Goal: Task Accomplishment & Management: Manage account settings

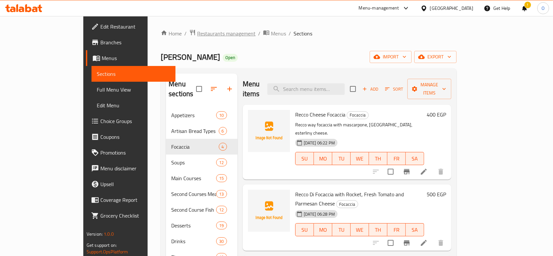
click at [197, 34] on span "Restaurants management" at bounding box center [226, 34] width 58 height 8
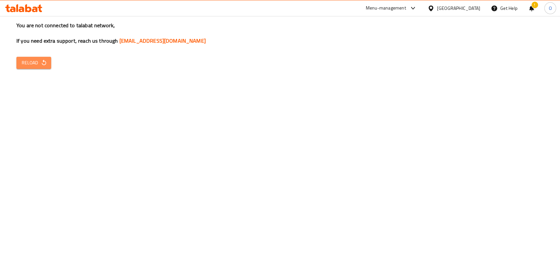
click at [21, 60] on button "Reload" at bounding box center [33, 63] width 35 height 12
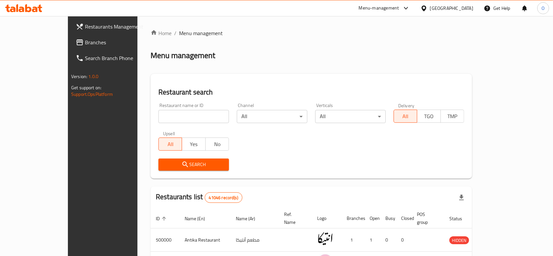
click at [158, 111] on input "search" at bounding box center [193, 116] width 71 height 13
paste input "703258"
type input "703258"
click button "Search" at bounding box center [193, 164] width 71 height 12
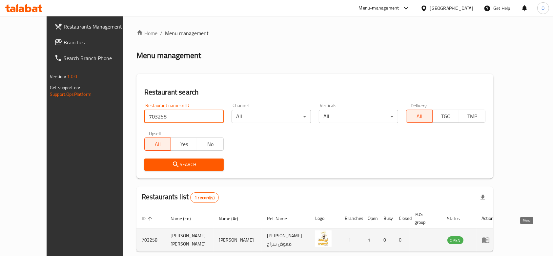
click at [494, 236] on link "enhanced table" at bounding box center [488, 240] width 12 height 8
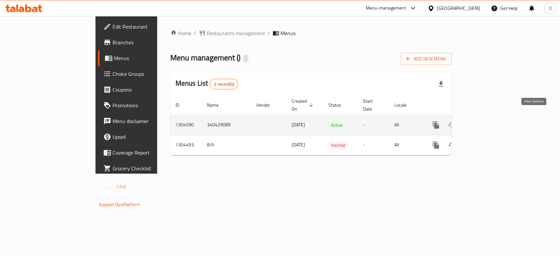
click at [487, 121] on icon "enhanced table" at bounding box center [483, 125] width 8 height 8
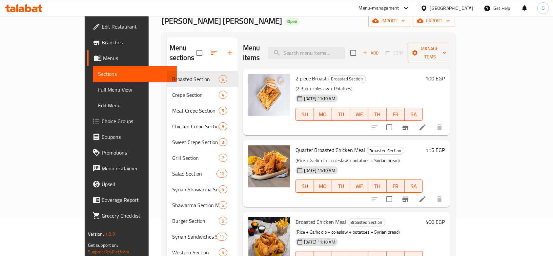
scroll to position [4, 0]
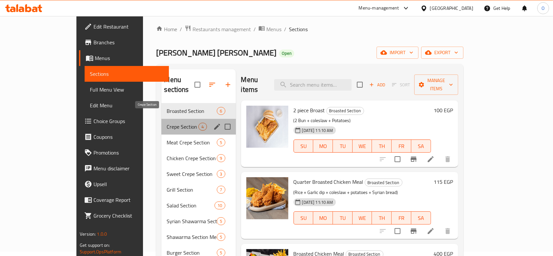
click at [167, 123] on span "Crepe Section" at bounding box center [183, 127] width 32 height 8
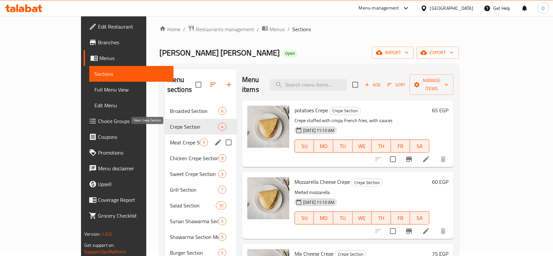
click at [170, 138] on span "Meat Crepe Section" at bounding box center [185, 142] width 30 height 8
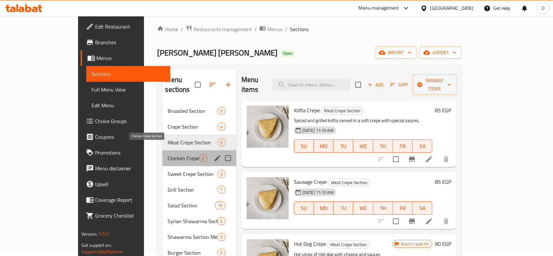
click at [168, 154] on span "Chicken Crepe Section" at bounding box center [183, 158] width 31 height 8
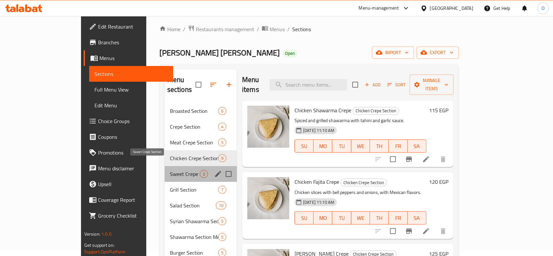
click at [170, 170] on span "Sweet Crepe Section" at bounding box center [185, 174] width 30 height 8
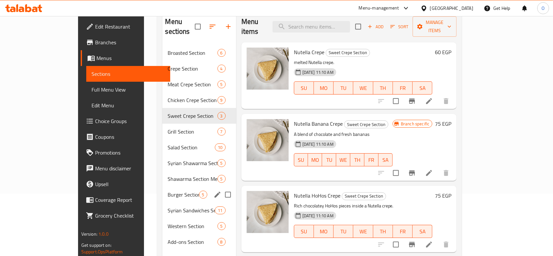
scroll to position [92, 0]
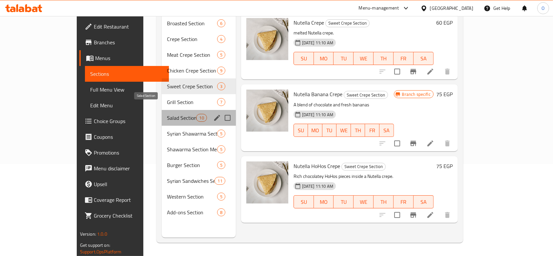
click at [167, 114] on span "Salad Section" at bounding box center [181, 118] width 29 height 8
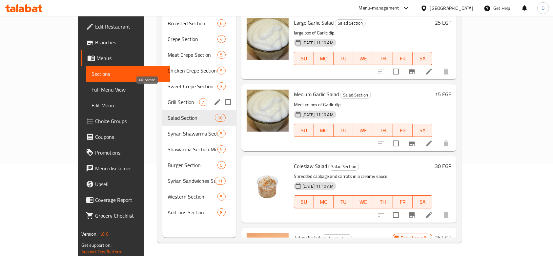
click at [168, 98] on span "Grill Section" at bounding box center [183, 102] width 31 height 8
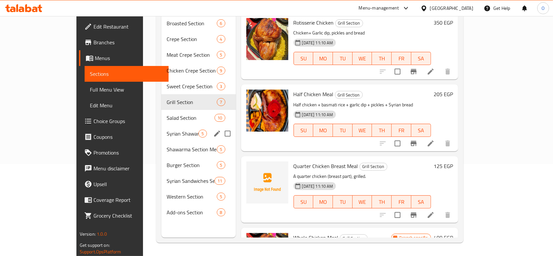
click at [161, 126] on div "Syrian Shawarma Section 5" at bounding box center [198, 134] width 74 height 16
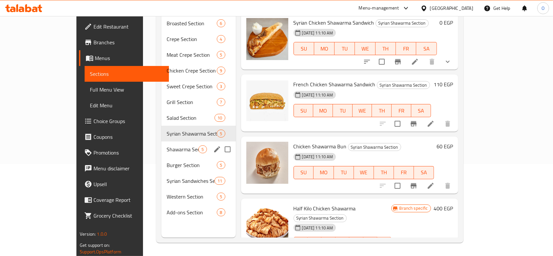
click at [161, 146] on div "Shawarma Section Meals 5" at bounding box center [198, 149] width 74 height 16
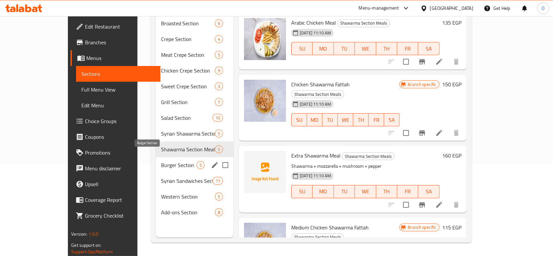
click at [161, 161] on span "Burger Section" at bounding box center [178, 165] width 35 height 8
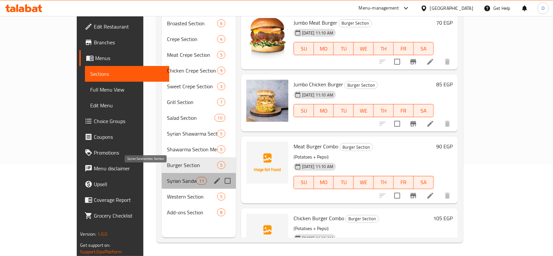
click at [167, 177] on span "Syrian Sandwiches Section" at bounding box center [181, 181] width 29 height 8
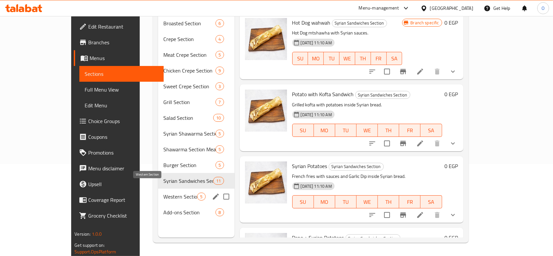
click at [163, 192] on span "Western Section" at bounding box center [180, 196] width 34 height 8
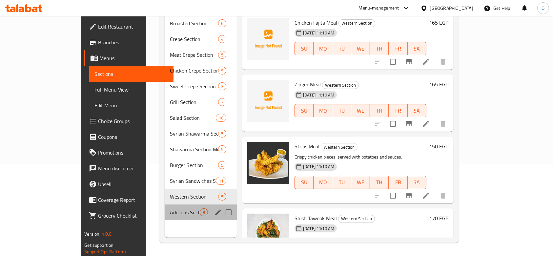
click at [165, 204] on div "Add-ons Section 8" at bounding box center [201, 212] width 72 height 16
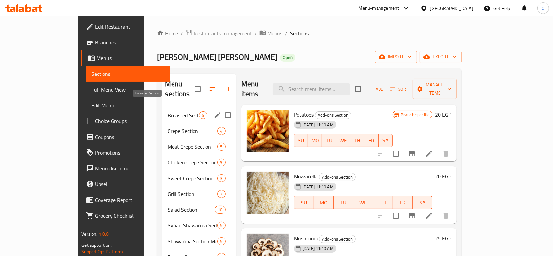
click at [168, 111] on span "Broasted Section" at bounding box center [183, 115] width 31 height 8
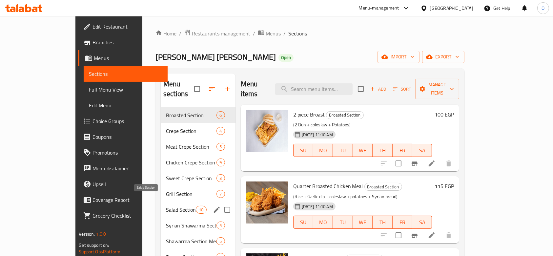
scroll to position [92, 0]
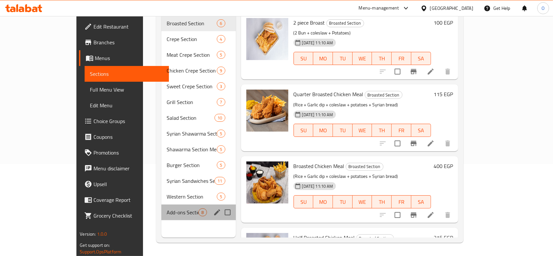
click at [161, 204] on div "Add-ons Section 8" at bounding box center [198, 212] width 74 height 16
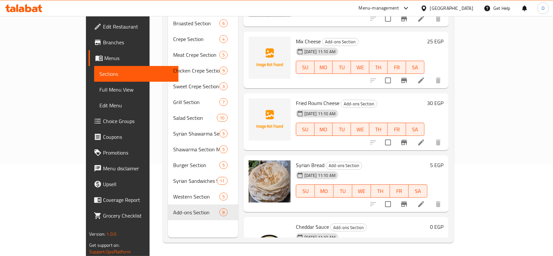
scroll to position [255, 0]
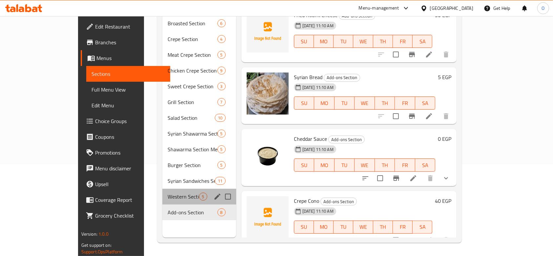
click at [162, 191] on div "Western Section 5" at bounding box center [198, 197] width 73 height 16
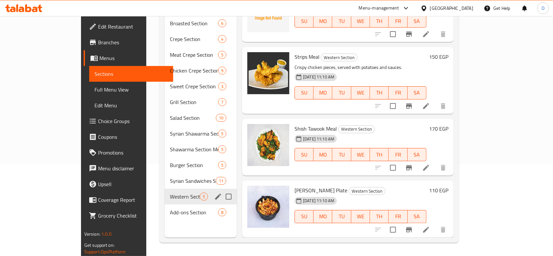
scroll to position [79, 0]
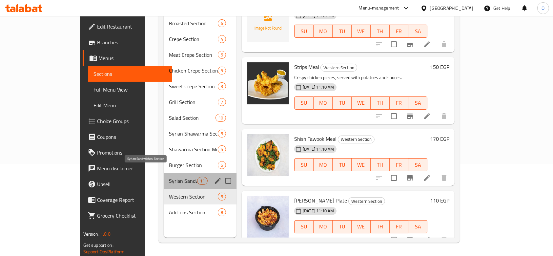
click at [169, 177] on span "Syrian Sandwiches Section" at bounding box center [183, 181] width 28 height 8
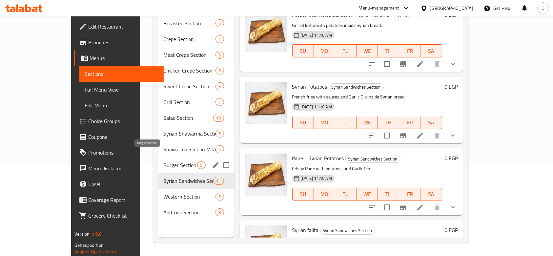
click at [163, 161] on span "Burger Section" at bounding box center [180, 165] width 34 height 8
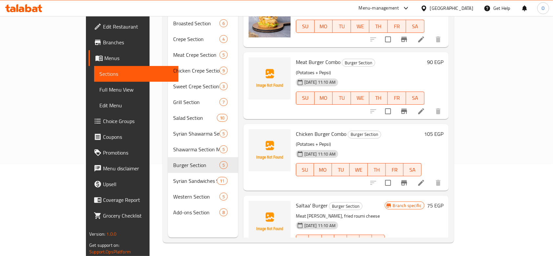
scroll to position [99, 0]
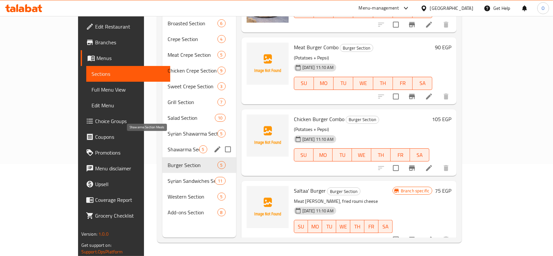
click at [168, 145] on span "Shawarma Section Meals" at bounding box center [183, 149] width 31 height 8
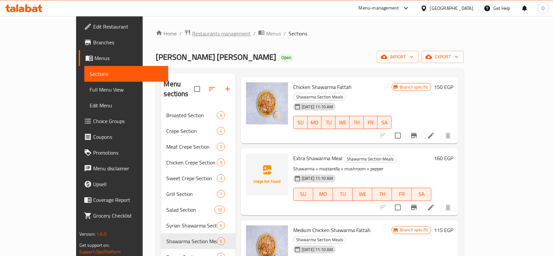
click at [192, 35] on span "Restaurants management" at bounding box center [221, 34] width 58 height 8
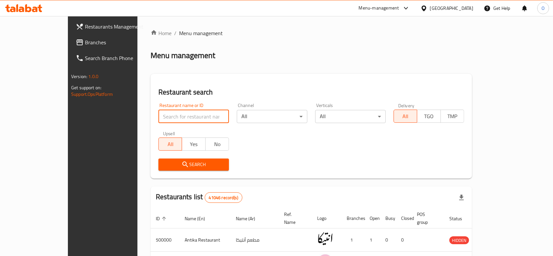
click at [158, 117] on input "search" at bounding box center [193, 116] width 71 height 13
paste input "687030"
type input "687030"
click button "Search" at bounding box center [193, 164] width 71 height 12
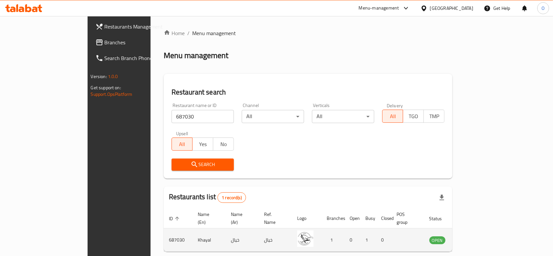
click at [481, 234] on td "enhanced table" at bounding box center [469, 239] width 23 height 23
click at [481, 237] on td "enhanced table" at bounding box center [469, 239] width 23 height 23
click at [471, 237] on icon "enhanced table" at bounding box center [467, 240] width 7 height 6
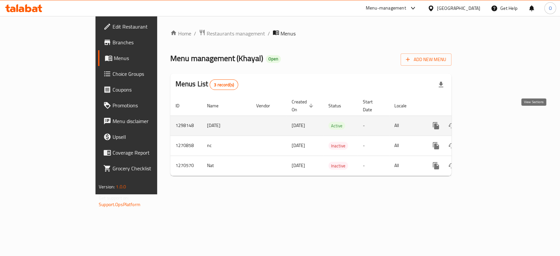
click at [486, 123] on icon "enhanced table" at bounding box center [483, 126] width 6 height 6
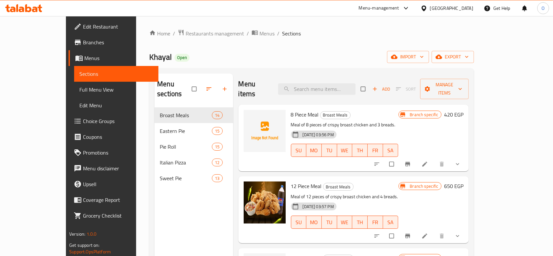
click at [167, 212] on div "Menu sections Broast Meals 14 Eastern Pie 15 Pie Roll 15 Italian Pizza 12 Sweet…" at bounding box center [193, 201] width 78 height 256
click at [194, 30] on span "Restaurants management" at bounding box center [215, 34] width 58 height 8
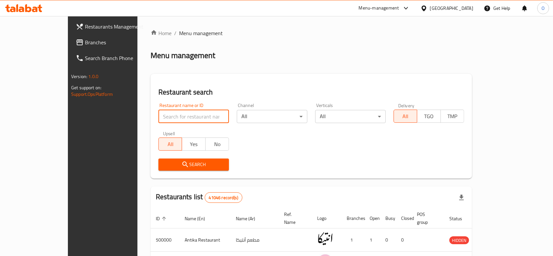
click at [158, 113] on input "search" at bounding box center [193, 116] width 71 height 13
paste input "690785"
type input "690785"
click button "Search" at bounding box center [193, 164] width 71 height 12
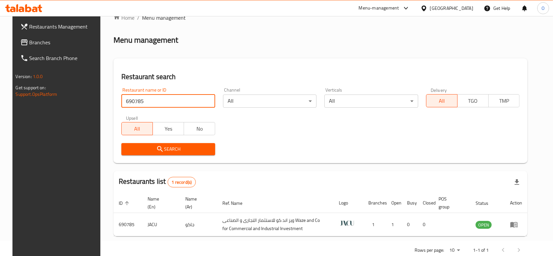
scroll to position [31, 0]
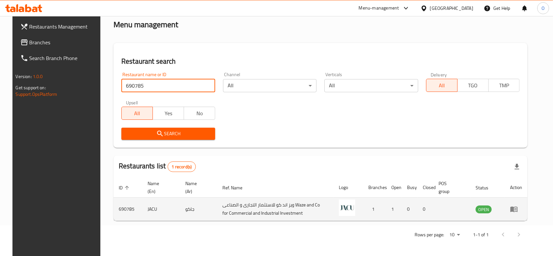
click at [517, 207] on icon "enhanced table" at bounding box center [513, 210] width 7 height 6
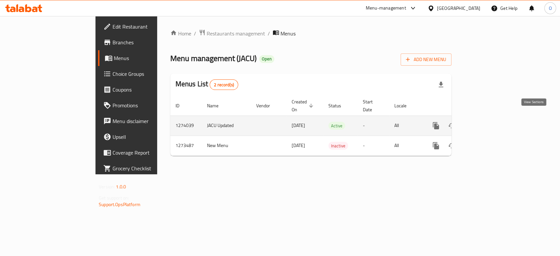
click at [487, 122] on icon "enhanced table" at bounding box center [483, 126] width 8 height 8
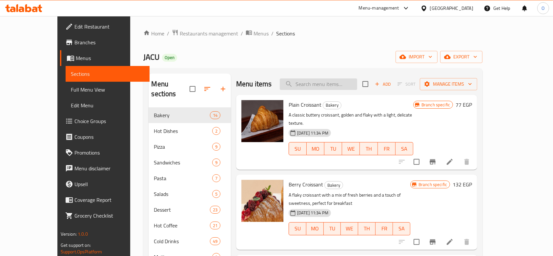
click at [318, 87] on input "search" at bounding box center [318, 83] width 77 height 11
paste input "Hot Pistachio Latte"
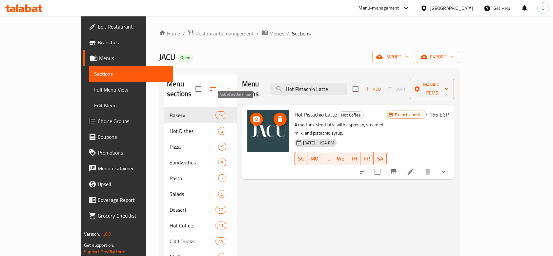
click at [253, 116] on icon "upload picture" at bounding box center [256, 119] width 7 height 6
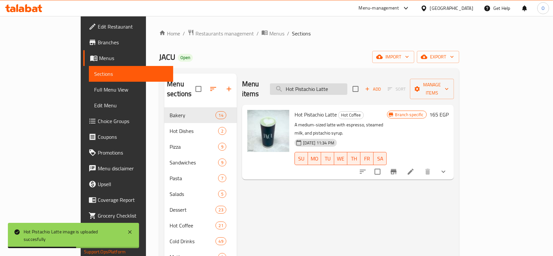
click at [325, 86] on input "Hot Pistachio Latte" at bounding box center [308, 88] width 77 height 11
paste input "Nutella Latte"
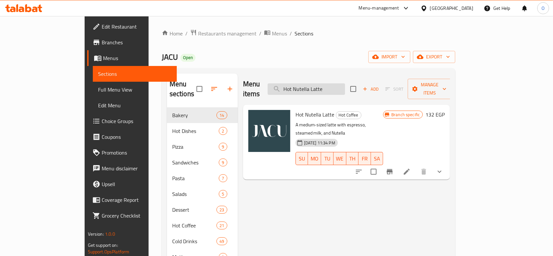
click at [318, 86] on input "Hot Nutella Latte" at bounding box center [306, 88] width 77 height 11
paste input "Pistachio Latte"
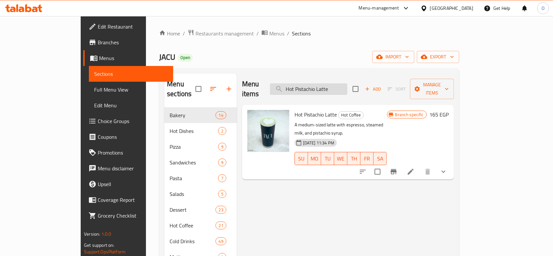
paste input "Nutella Latte"
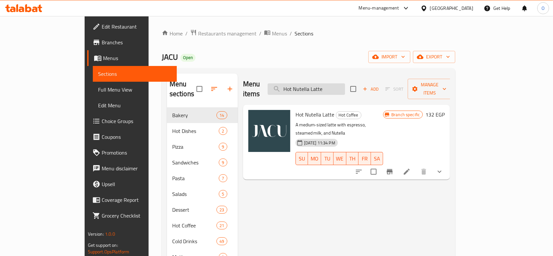
click at [323, 83] on input "Hot Nutella Latte" at bounding box center [306, 88] width 77 height 11
paste input "Butter & Honey Pancake"
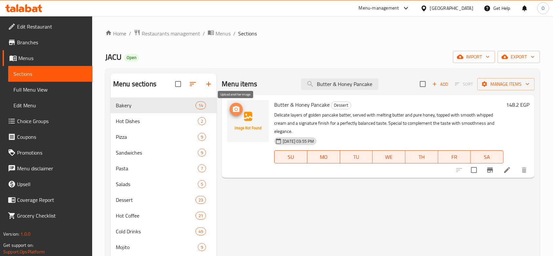
click at [237, 107] on icon "upload picture" at bounding box center [236, 109] width 7 height 6
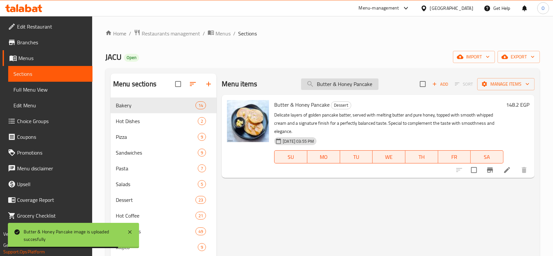
click at [329, 84] on input "Butter & Honey Pancake" at bounding box center [339, 83] width 77 height 11
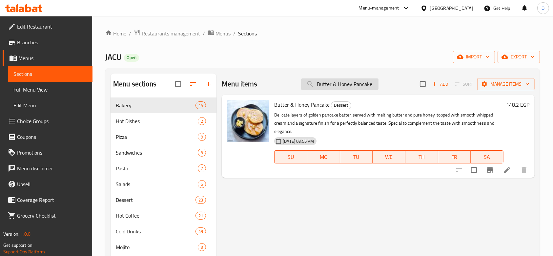
paste input "Hot Nutella Latte"
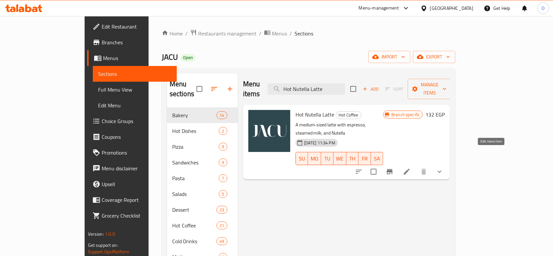
type input "Hot Nutella Latte"
click at [411, 168] on icon at bounding box center [407, 172] width 8 height 8
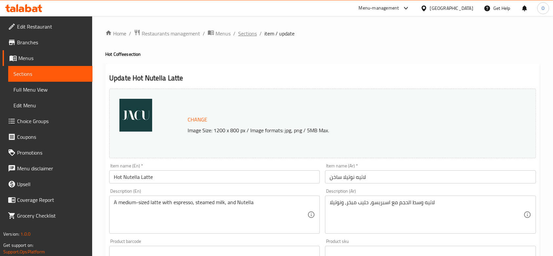
click at [249, 35] on span "Sections" at bounding box center [247, 34] width 19 height 8
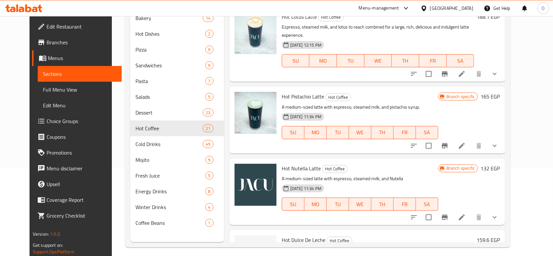
scroll to position [1289, 0]
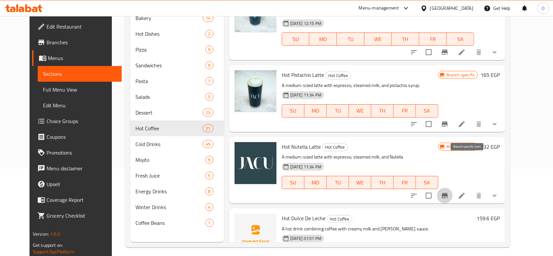
click at [448, 193] on icon "Branch-specific-item" at bounding box center [445, 195] width 6 height 5
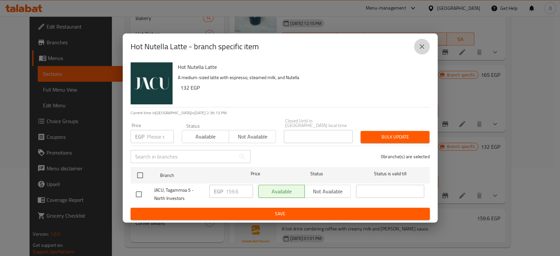
click at [427, 44] on button "close" at bounding box center [422, 47] width 16 height 16
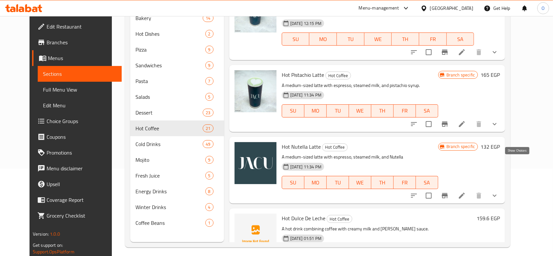
click at [496, 194] on icon "show more" at bounding box center [495, 195] width 4 height 2
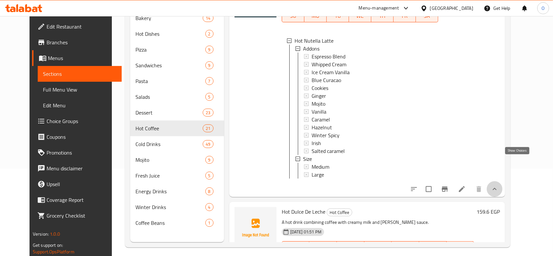
click at [498, 185] on icon "show more" at bounding box center [495, 189] width 8 height 8
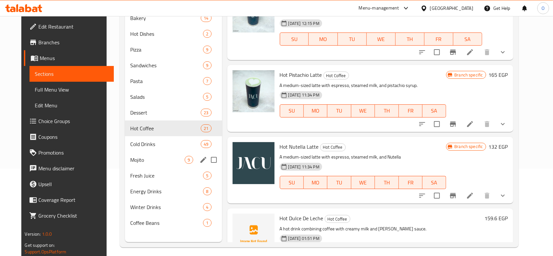
click at [139, 164] on div "Mojito 9" at bounding box center [173, 160] width 97 height 16
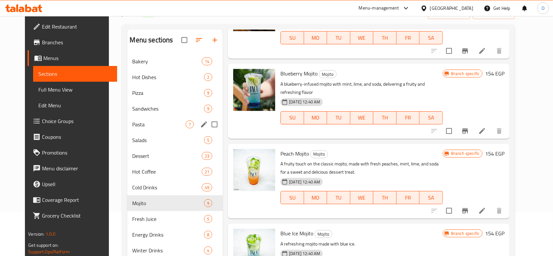
scroll to position [87, 0]
